Goal: Information Seeking & Learning: Find specific fact

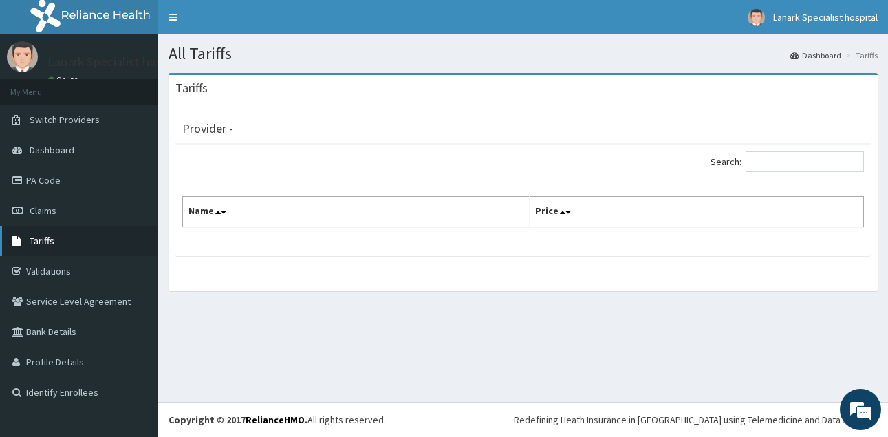
click at [54, 241] on link "Tariffs" at bounding box center [79, 241] width 158 height 30
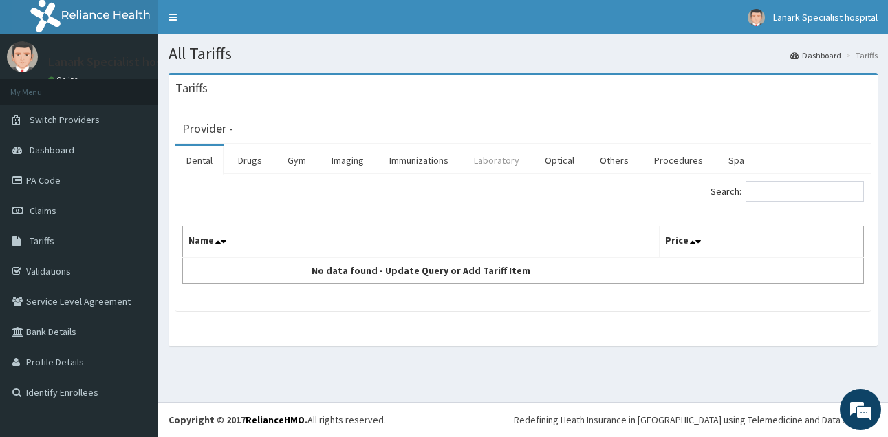
click at [501, 171] on link "Laboratory" at bounding box center [496, 160] width 67 height 29
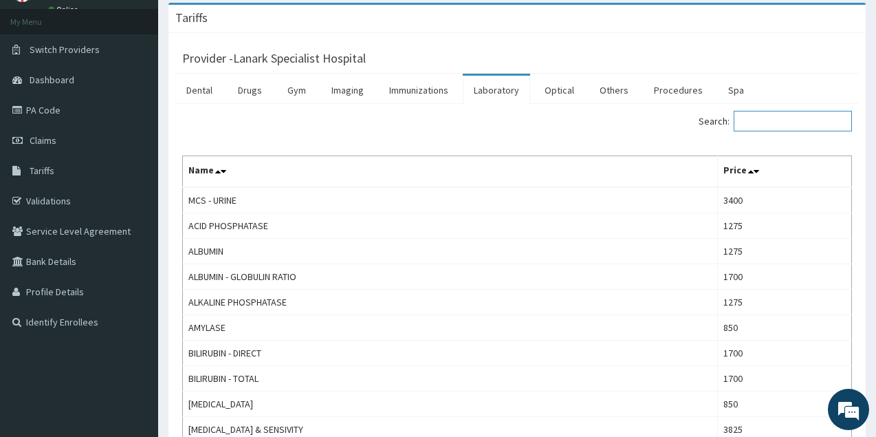
click at [771, 115] on input "Search:" at bounding box center [793, 121] width 118 height 21
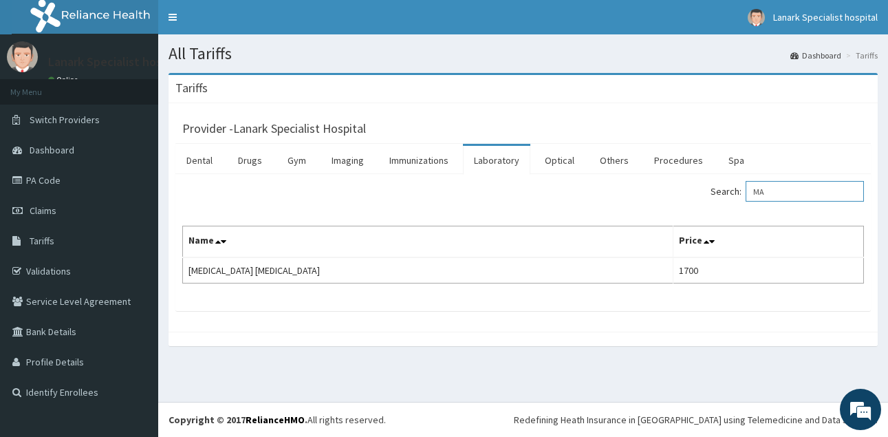
type input "M"
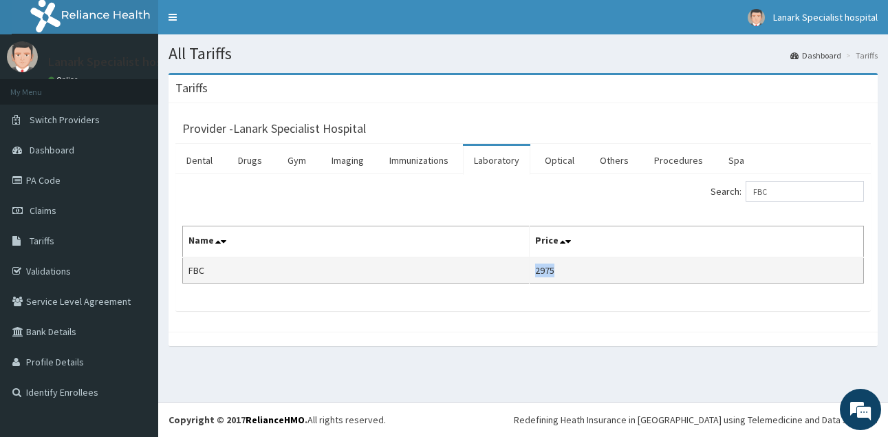
drag, startPoint x: 539, startPoint y: 270, endPoint x: 562, endPoint y: 272, distance: 23.5
click at [562, 272] on td "2975" at bounding box center [696, 270] width 334 height 26
copy td "2975"
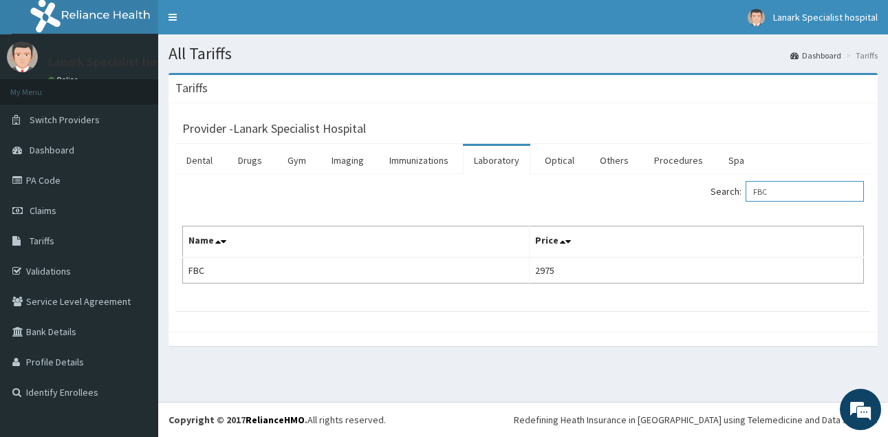
click at [779, 195] on input "FBC" at bounding box center [804, 191] width 118 height 21
type input "F"
type input "R"
type input "F"
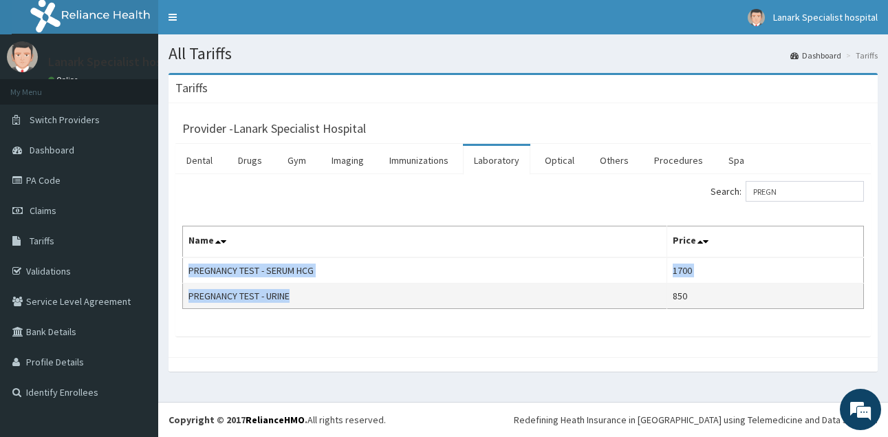
drag, startPoint x: 189, startPoint y: 272, endPoint x: 313, endPoint y: 297, distance: 126.3
click at [313, 297] on tbody "PREGNANCY TEST - SERUM HCG 1700 PREGNANCY TEST - URINE 850" at bounding box center [523, 283] width 681 height 52
click at [323, 294] on td "PREGNANCY TEST - URINE" at bounding box center [425, 295] width 484 height 25
drag, startPoint x: 184, startPoint y: 261, endPoint x: 325, endPoint y: 305, distance: 148.3
click at [325, 305] on tbody "PREGNANCY TEST - SERUM HCG 1700 PREGNANCY TEST - URINE 850" at bounding box center [523, 283] width 681 height 52
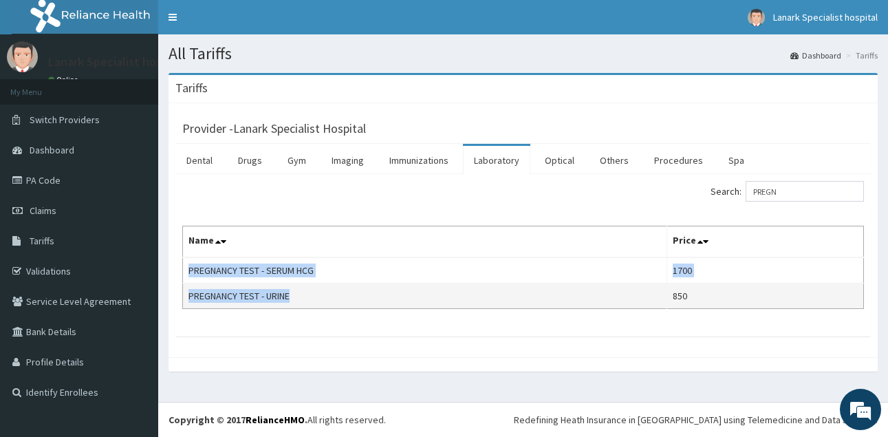
copy tbody "PREGNANCY TEST - SERUM HCG 1700 PREGNANCY TEST - URINE"
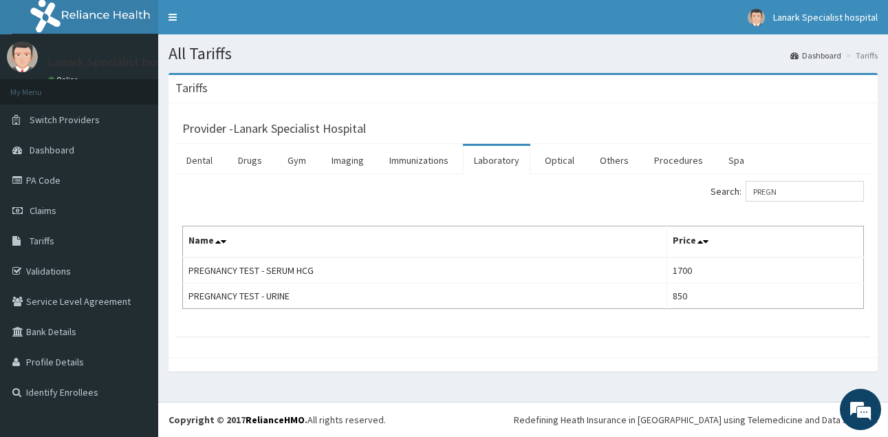
click at [424, 312] on div "Search: PREGN Name Price PREGNANCY TEST - SERUM HCG 1700 PREGNANCY TEST - URINE…" at bounding box center [522, 255] width 695 height 162
click at [791, 189] on input "PREGN" at bounding box center [804, 191] width 118 height 21
type input "P"
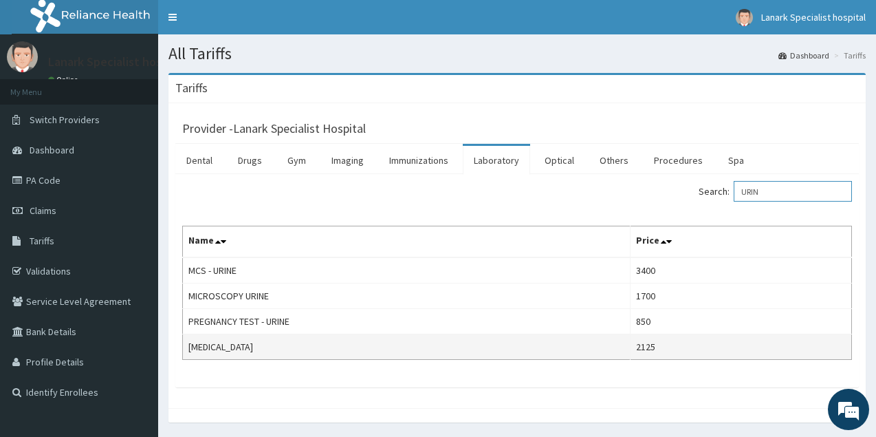
type input "URIN"
drag, startPoint x: 639, startPoint y: 347, endPoint x: 668, endPoint y: 349, distance: 29.6
click at [668, 349] on tr "URINALYSIS 2125" at bounding box center [517, 346] width 669 height 25
copy tr "2125"
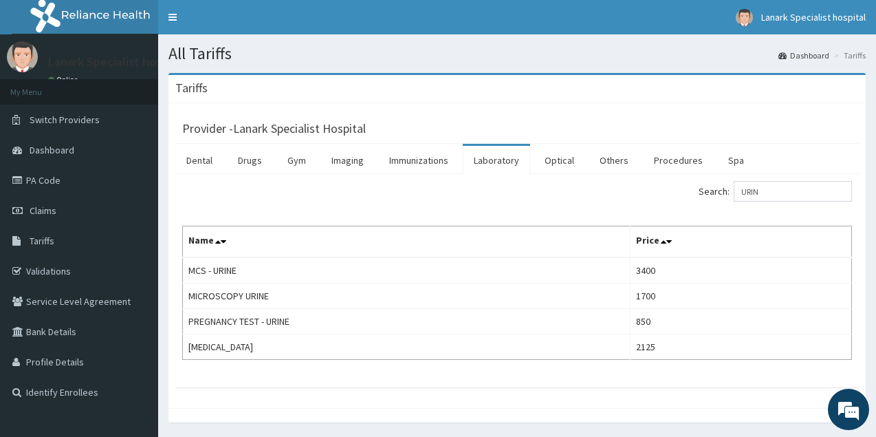
click at [605, 366] on div "Search: URIN Name Price MCS - URINE 3400 MICROSCOPY URINE 1700 PREGNANCY TEST -…" at bounding box center [516, 280] width 683 height 213
